Goal: Task Accomplishment & Management: Manage account settings

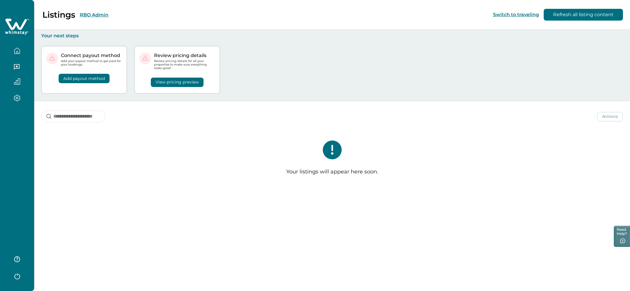
click at [92, 13] on button "RBO Admin" at bounding box center [94, 15] width 29 height 6
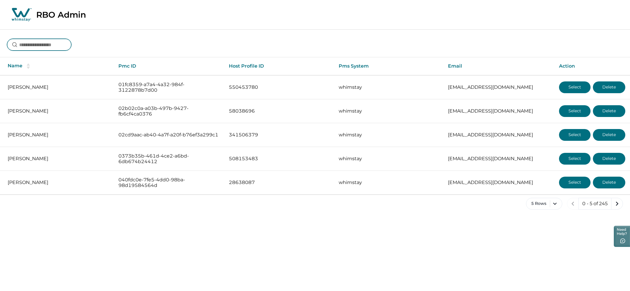
click at [44, 48] on input at bounding box center [39, 45] width 64 height 12
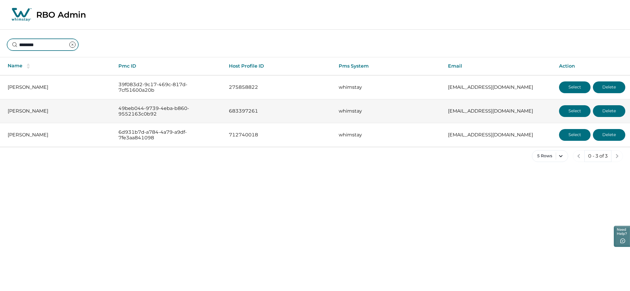
type input "********"
click at [580, 109] on button "Select" at bounding box center [575, 111] width 32 height 12
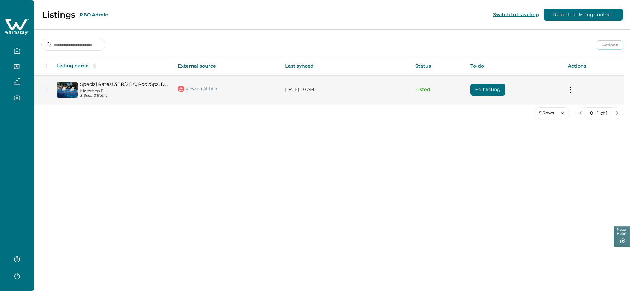
click at [485, 87] on button "Edit listing" at bounding box center [487, 90] width 35 height 12
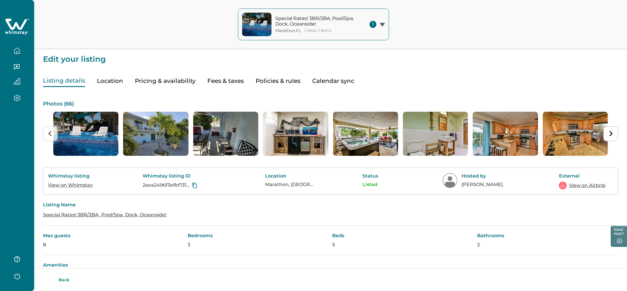
click at [167, 83] on button "Pricing & availability" at bounding box center [165, 81] width 61 height 12
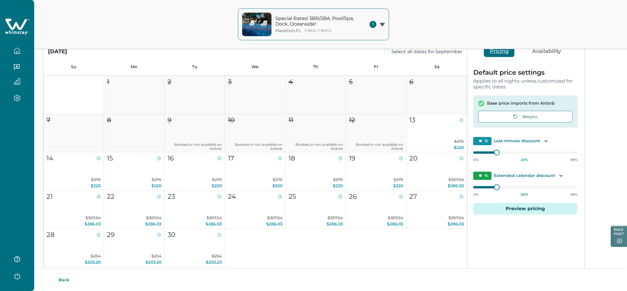
scroll to position [59, 0]
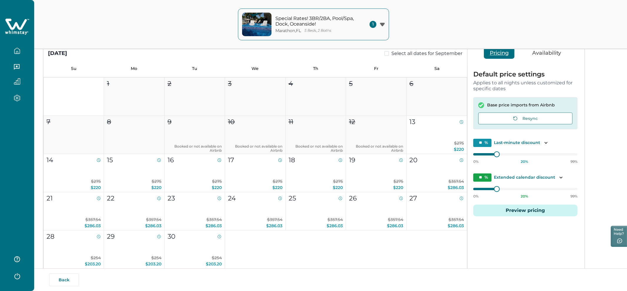
click at [547, 54] on button "Availability" at bounding box center [546, 53] width 41 height 11
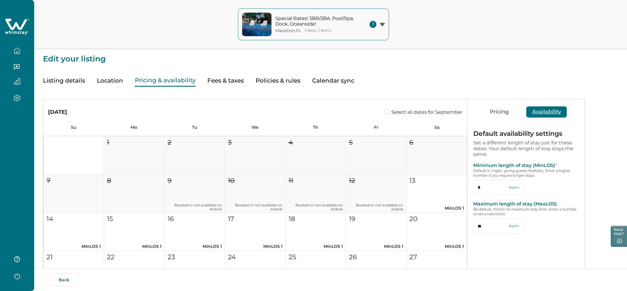
scroll to position [0, 0]
click at [223, 82] on button "Fees & taxes" at bounding box center [225, 81] width 37 height 12
type input "**"
type input "****"
type input "**"
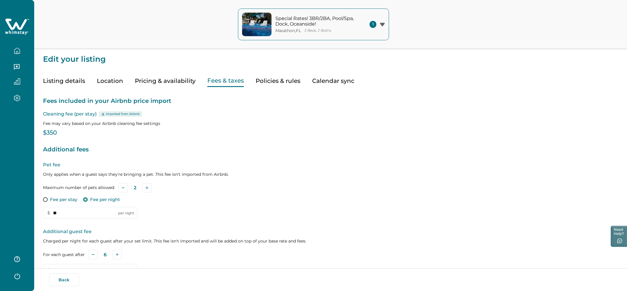
click at [146, 83] on button "Pricing & availability" at bounding box center [165, 81] width 61 height 12
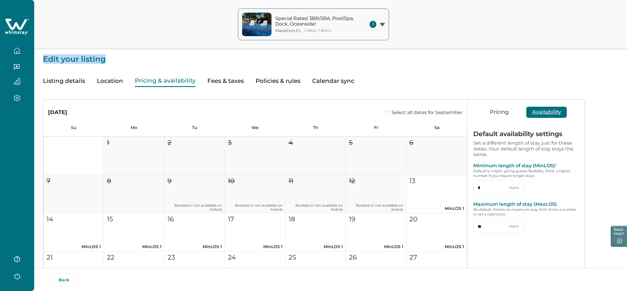
drag, startPoint x: 407, startPoint y: 22, endPoint x: 478, endPoint y: 53, distance: 78.1
click at [478, 53] on p "Edit your listing" at bounding box center [330, 56] width 575 height 14
click at [263, 81] on button "Policies & rules" at bounding box center [278, 81] width 45 height 12
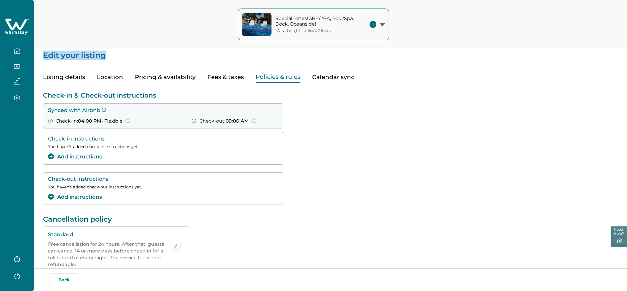
scroll to position [11, 0]
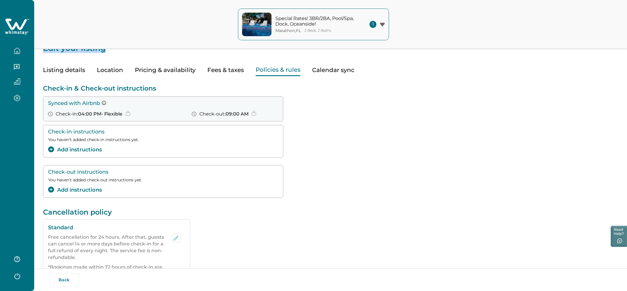
click at [154, 68] on button "Pricing & availability" at bounding box center [165, 70] width 61 height 12
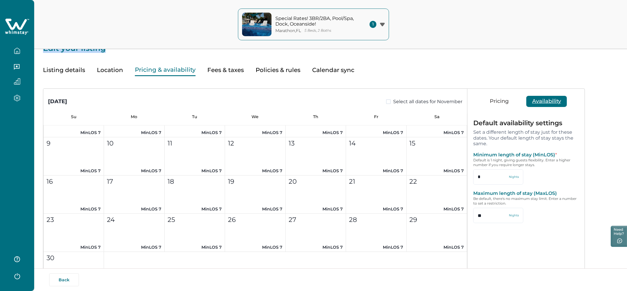
scroll to position [556, 0]
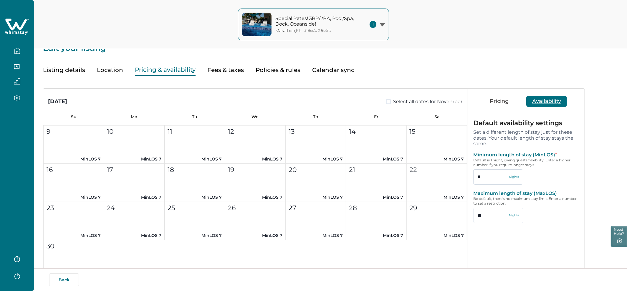
click at [489, 176] on input "*" at bounding box center [498, 177] width 50 height 15
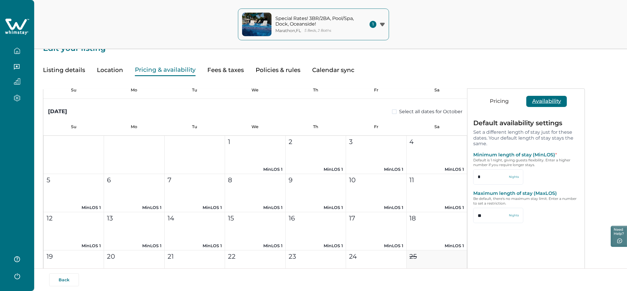
scroll to position [244, 0]
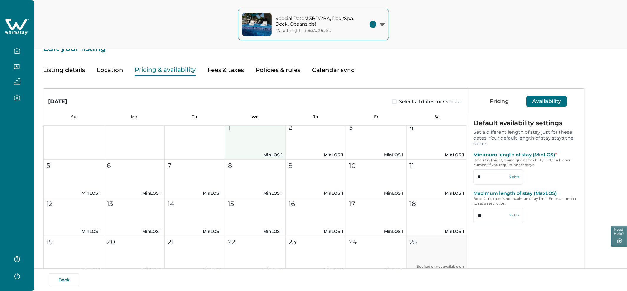
click at [251, 144] on button "1 MinLOS 1" at bounding box center [255, 141] width 60 height 38
type input "*"
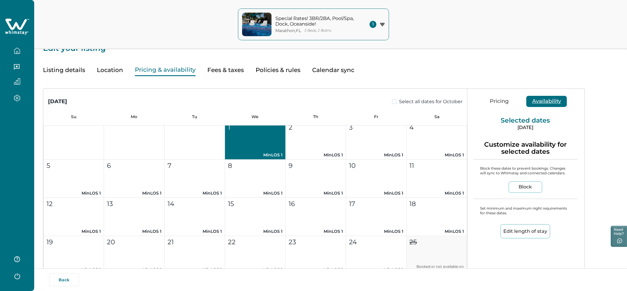
click at [392, 102] on span at bounding box center [394, 102] width 5 height 5
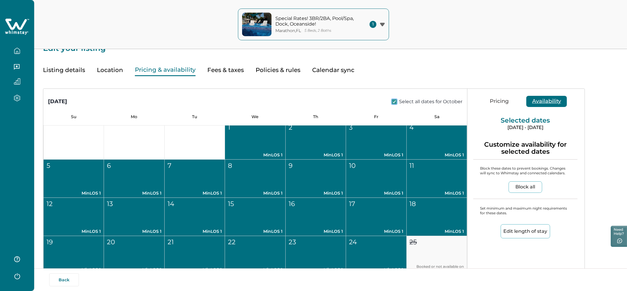
click at [520, 235] on button "Edit length of stay" at bounding box center [525, 232] width 49 height 14
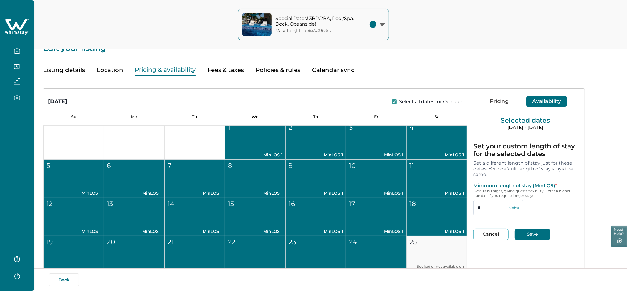
click at [493, 207] on input "*" at bounding box center [498, 207] width 50 height 15
type input "*"
click at [523, 236] on button "Save" at bounding box center [532, 234] width 35 height 11
type input "*"
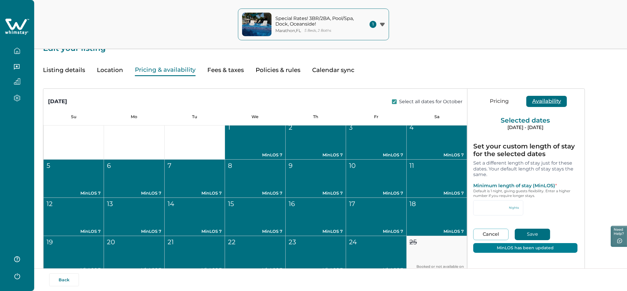
type input "*"
click at [475, 262] on div "Set your custom length of stay for the selected dates Set a different length of…" at bounding box center [525, 201] width 116 height 129
type input "**"
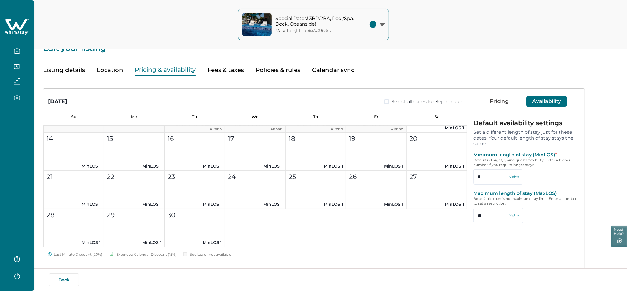
scroll to position [0, 0]
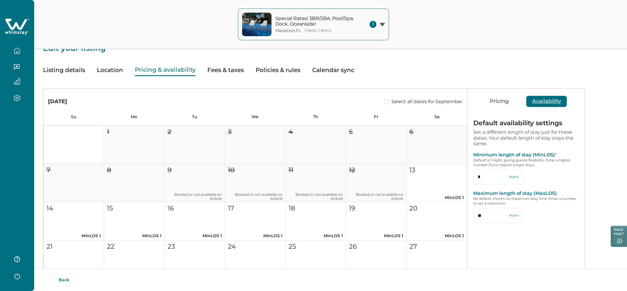
click at [384, 100] on span at bounding box center [386, 102] width 5 height 5
type input "*"
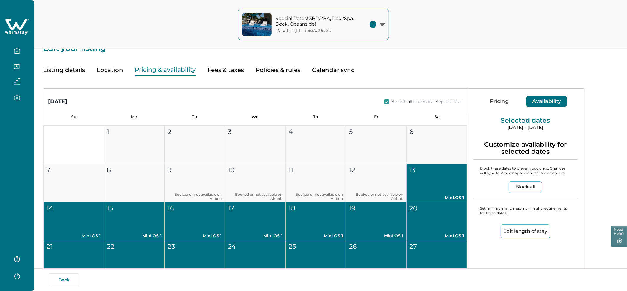
click at [532, 235] on button "Edit length of stay" at bounding box center [525, 232] width 49 height 14
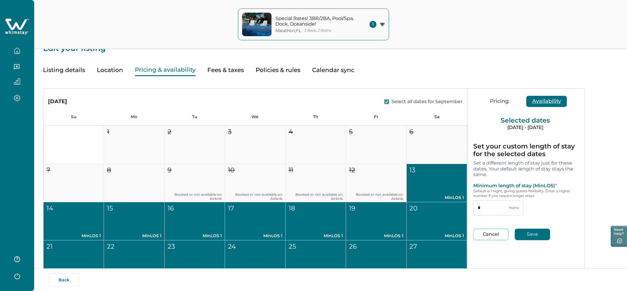
click at [486, 201] on input "*" at bounding box center [498, 207] width 50 height 15
click at [487, 204] on input "*" at bounding box center [498, 207] width 50 height 15
click at [487, 210] on input "*" at bounding box center [498, 207] width 50 height 15
type input "*"
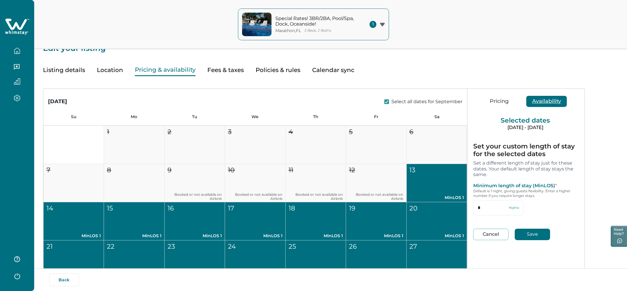
click at [523, 234] on button "Save" at bounding box center [532, 234] width 35 height 11
type input "*"
click at [415, 145] on div "1 2 3 4 5 6 7 8 9 Booked or not available on Airbnb 10 Booked or not available …" at bounding box center [255, 222] width 424 height 192
type input "**"
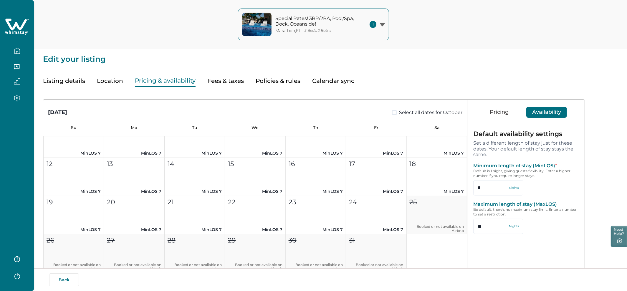
scroll to position [180, 0]
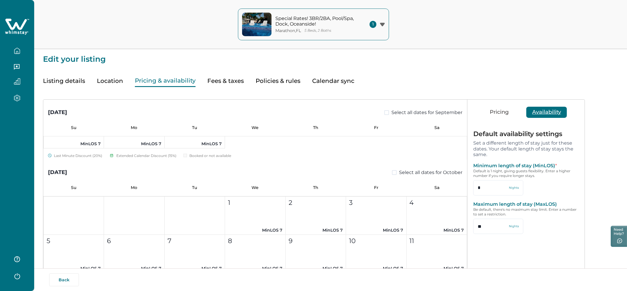
click at [18, 100] on icon "button" at bounding box center [17, 98] width 6 height 7
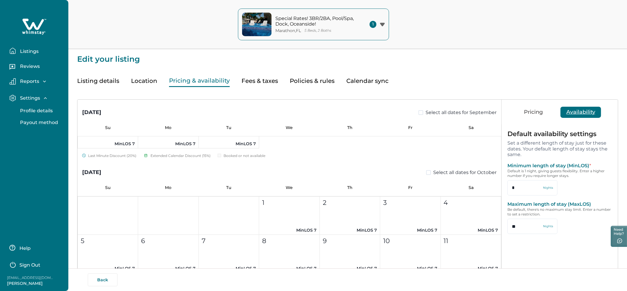
click at [36, 123] on p "Payout method" at bounding box center [38, 123] width 40 height 6
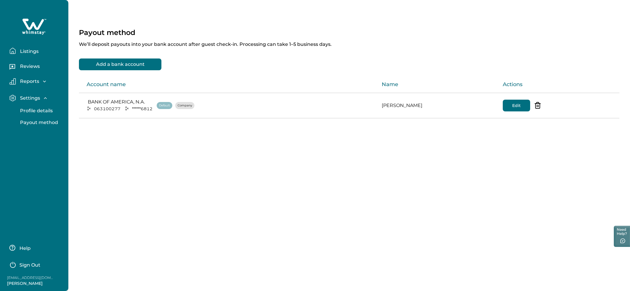
click at [517, 106] on button "Edit" at bounding box center [516, 106] width 27 height 12
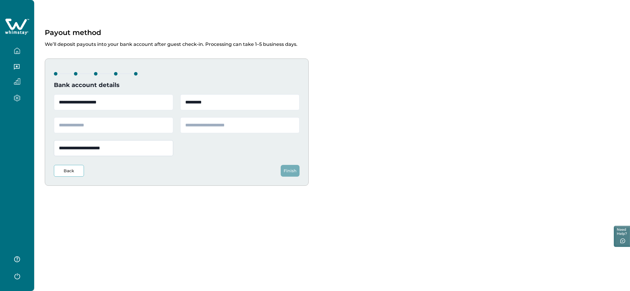
click at [123, 151] on input "**********" at bounding box center [113, 148] width 119 height 16
click at [86, 149] on input "**********" at bounding box center [113, 148] width 119 height 16
type input "**********"
click at [108, 126] on input "text" at bounding box center [113, 125] width 119 height 16
click at [109, 146] on div "**********" at bounding box center [177, 126] width 246 height 62
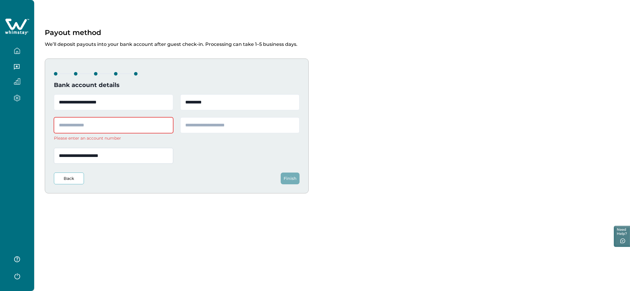
click at [120, 157] on input "**********" at bounding box center [113, 156] width 119 height 16
click at [86, 124] on input "text" at bounding box center [113, 125] width 119 height 16
click at [113, 156] on input "**********" at bounding box center [113, 156] width 119 height 16
click at [61, 183] on button "Back" at bounding box center [69, 179] width 30 height 12
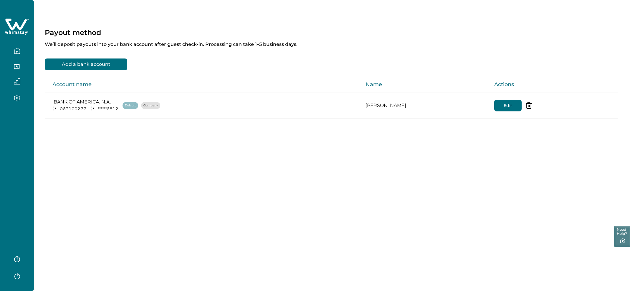
click at [149, 106] on p "Company" at bounding box center [150, 106] width 14 height 6
click at [160, 106] on div "Default Company" at bounding box center [142, 105] width 41 height 7
click at [105, 94] on td "BANK OF AMERICA, N.A. [US_BANK_ROUTING_MICR] ****** 6812 Default Company" at bounding box center [203, 105] width 316 height 25
click at [106, 103] on p "BANK OF AMERICA, N.A." at bounding box center [85, 102] width 67 height 6
click at [150, 105] on p "Company" at bounding box center [150, 106] width 14 height 6
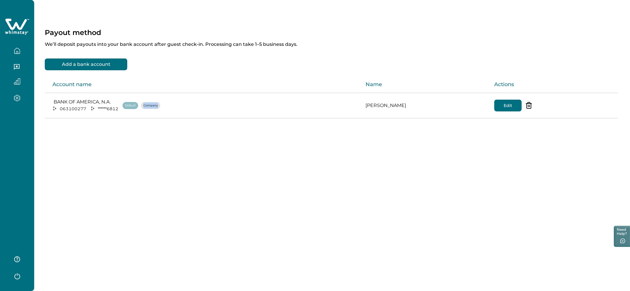
drag, startPoint x: 139, startPoint y: 106, endPoint x: 166, endPoint y: 108, distance: 27.5
click at [166, 108] on div "BANK OF AMERICA, N.A. [US_BANK_ROUTING_MICR] ****** 6812 Default Company" at bounding box center [204, 105] width 304 height 13
drag, startPoint x: 402, startPoint y: 102, endPoint x: 398, endPoint y: 105, distance: 5.5
click at [398, 105] on td "[PERSON_NAME]" at bounding box center [425, 105] width 128 height 25
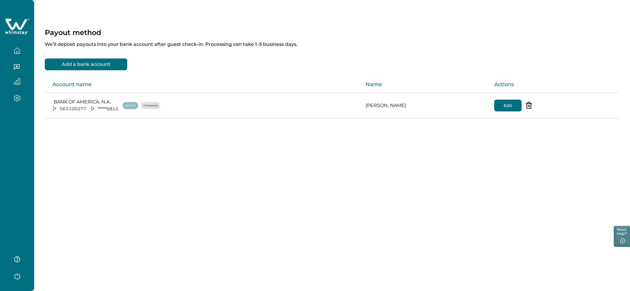
click at [393, 105] on td "[PERSON_NAME]" at bounding box center [425, 105] width 128 height 25
click at [14, 48] on icon "button" at bounding box center [17, 51] width 6 height 6
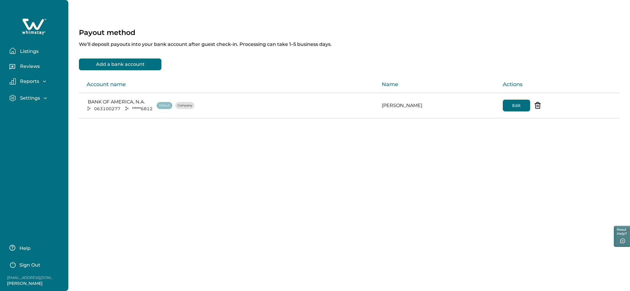
click at [26, 51] on p "Listings" at bounding box center [28, 52] width 20 height 6
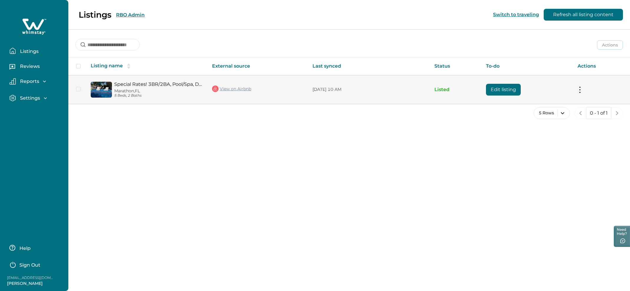
click at [493, 90] on button "Edit listing" at bounding box center [503, 90] width 35 height 12
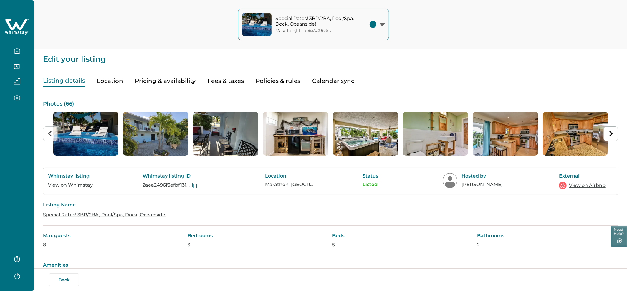
click at [186, 81] on button "Pricing & availability" at bounding box center [165, 81] width 61 height 12
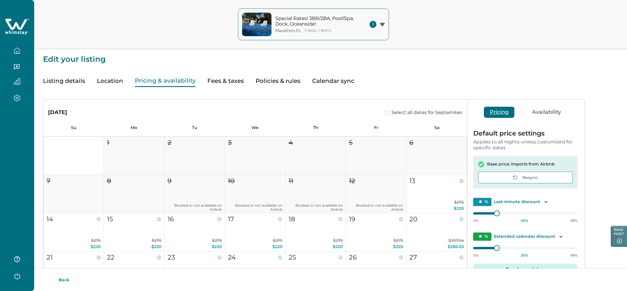
click at [553, 114] on button "Availability" at bounding box center [546, 112] width 41 height 11
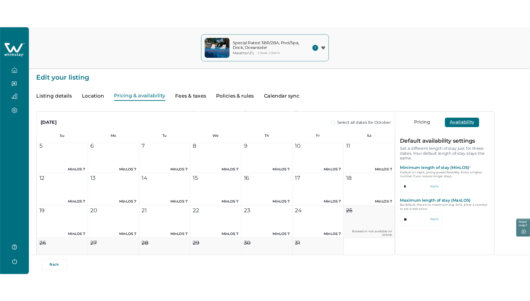
scroll to position [234, 0]
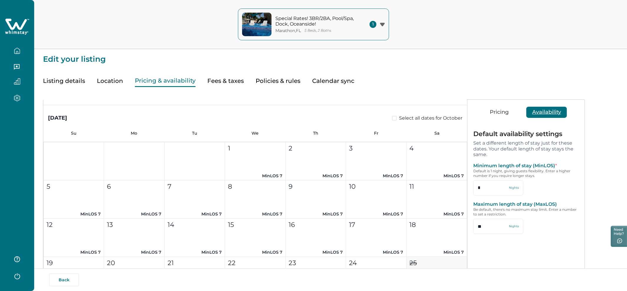
click at [14, 53] on icon "button" at bounding box center [17, 51] width 6 height 6
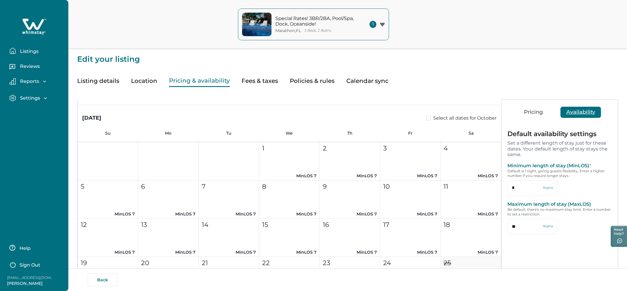
click at [34, 48] on button "Listings" at bounding box center [36, 51] width 54 height 12
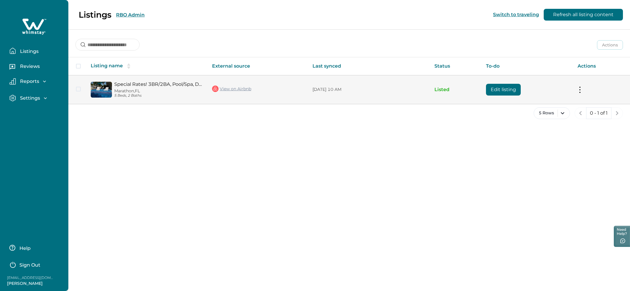
click at [247, 89] on td "View on Airbnb" at bounding box center [257, 89] width 100 height 29
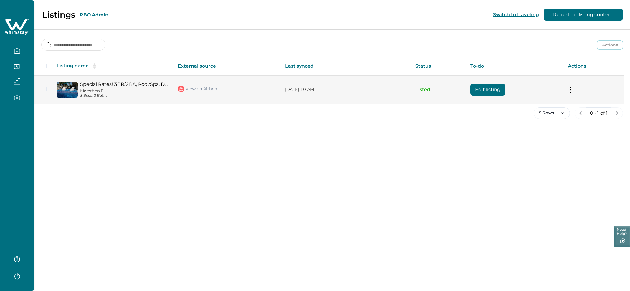
click at [206, 87] on link "View on Airbnb" at bounding box center [197, 89] width 39 height 8
